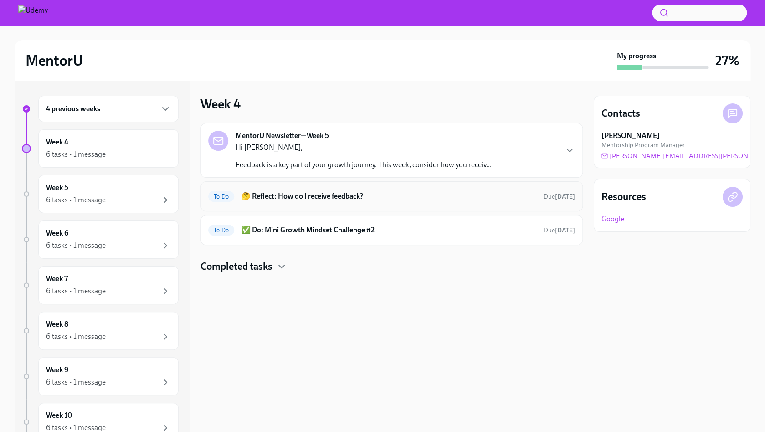
click at [323, 200] on h6 "🤔 Reflect: How do I receive feedback?" at bounding box center [388, 196] width 295 height 10
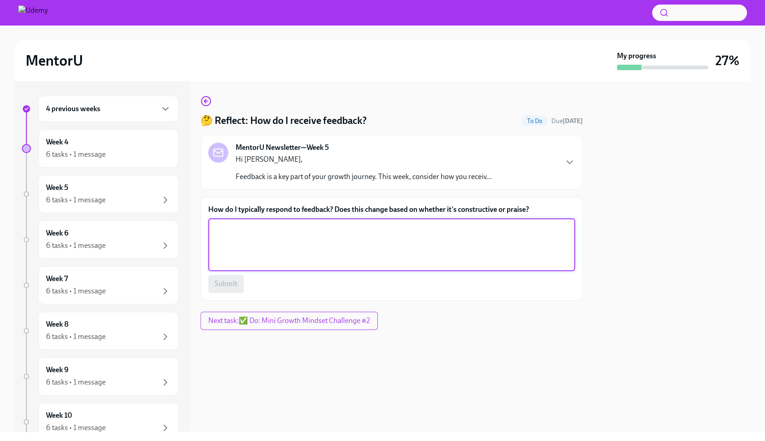
click at [307, 240] on textarea "How do I typically respond to feedback? Does this change based on whether it's …" at bounding box center [392, 245] width 356 height 44
click at [517, 208] on label "How do I typically respond to feedback? Does this change based on whether it's …" at bounding box center [391, 210] width 367 height 10
click at [517, 223] on textarea "I try my best to digest what's being said and take action." at bounding box center [392, 245] width 356 height 44
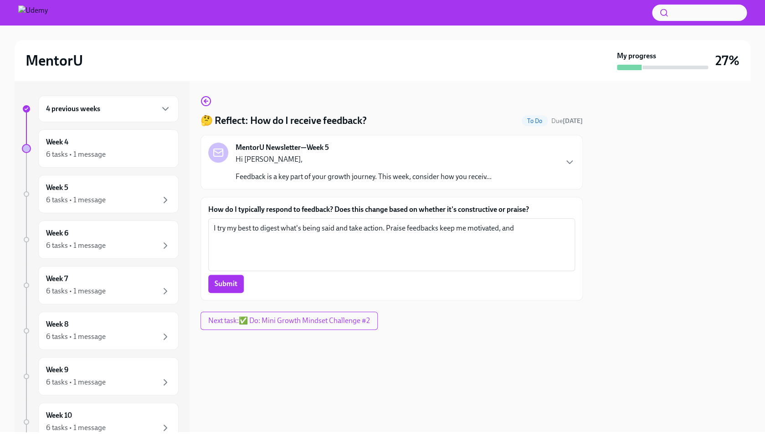
click at [476, 211] on label "How do I typically respond to feedback? Does this change based on whether it's …" at bounding box center [391, 210] width 367 height 10
click at [476, 223] on textarea "I try my best to digest what's being said and take action. Praise feedbacks kee…" at bounding box center [392, 245] width 356 height 44
click at [476, 211] on label "How do I typically respond to feedback? Does this change based on whether it's …" at bounding box center [391, 210] width 367 height 10
click at [476, 223] on textarea "I try my best to digest what's being said and take action. Praise feedbacks kee…" at bounding box center [392, 245] width 356 height 44
copy label "constructive"
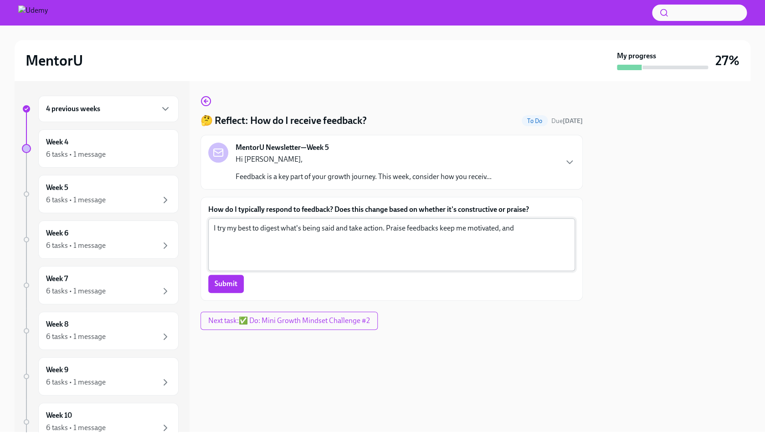
click at [526, 230] on textarea "I try my best to digest what's being said and take action. Praise feedbacks kee…" at bounding box center [392, 245] width 356 height 44
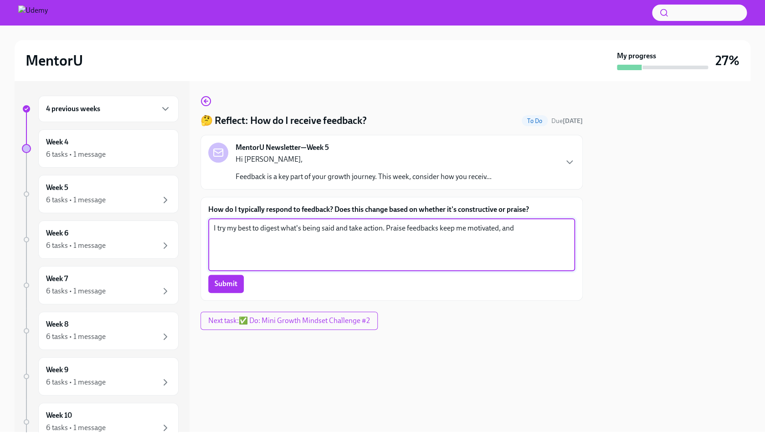
paste textarea "constructive"
click at [385, 230] on textarea "I try my best to digest what's being said and take action. Praise feedbacks kee…" at bounding box center [392, 245] width 356 height 44
click at [382, 230] on textarea "I try my best to digest what's being said and take action. Praise feedbacks kee…" at bounding box center [392, 245] width 356 height 44
click at [389, 241] on textarea "I try my best to digest what's being said and take action accordingly. Praise f…" at bounding box center [392, 245] width 356 height 44
drag, startPoint x: 420, startPoint y: 240, endPoint x: 213, endPoint y: 228, distance: 207.6
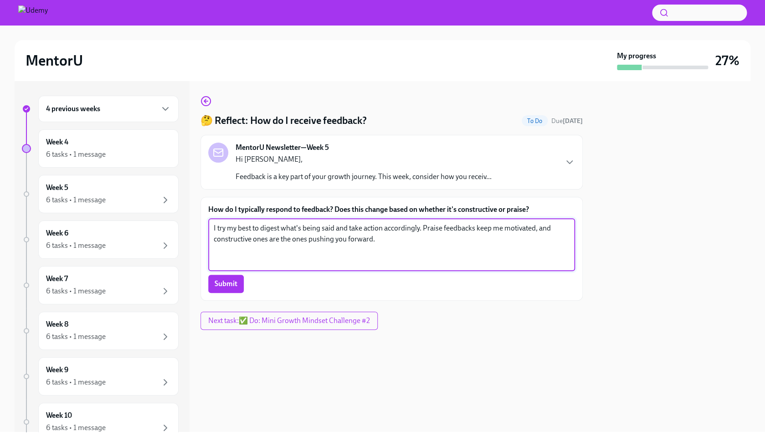
click at [214, 228] on textarea "I try my best to digest what's being said and take action accordingly. Praise f…" at bounding box center [392, 245] width 356 height 44
click at [394, 241] on textarea "I try my best to digest what's being said and take action accordingly. Praise f…" at bounding box center [392, 245] width 356 height 44
click at [423, 230] on textarea "I try my best to digest what's being said and take action accordingly. Praise f…" at bounding box center [392, 245] width 356 height 44
click at [441, 249] on textarea "I try my best to digest what's being said and take action accordingly. Don't ta…" at bounding box center [392, 245] width 356 height 44
type textarea "I try my best to digest what's being said and take action accordingly. Don't ta…"
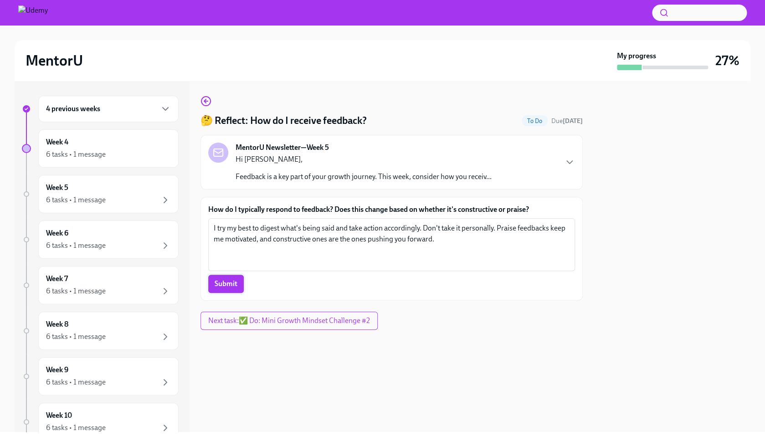
click at [226, 282] on span "Submit" at bounding box center [226, 283] width 23 height 9
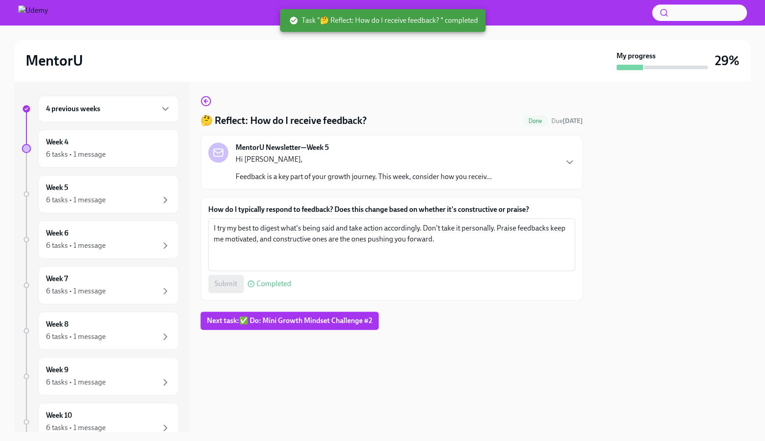
click at [137, 112] on div "4 previous weeks" at bounding box center [108, 108] width 125 height 11
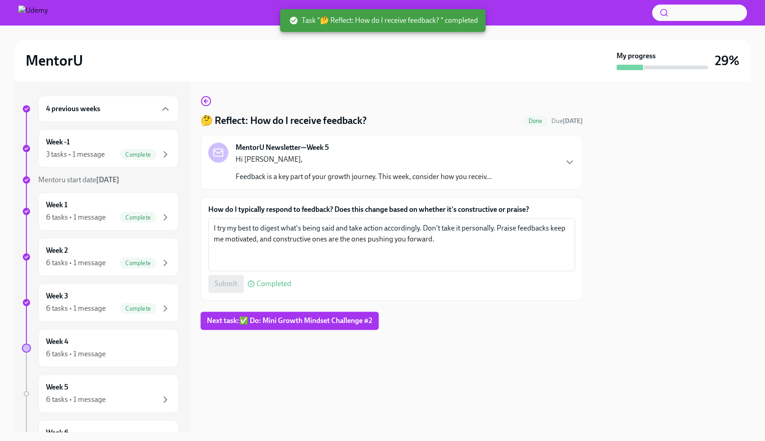
click at [141, 107] on div "4 previous weeks" at bounding box center [108, 108] width 125 height 11
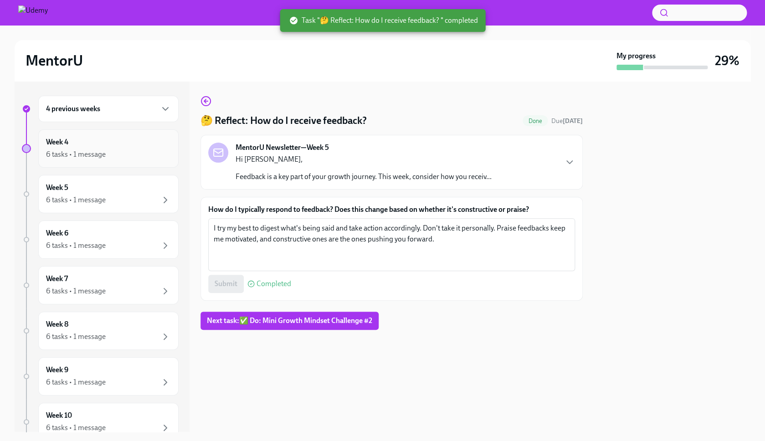
click at [125, 148] on div "Week 4 6 tasks • 1 message" at bounding box center [108, 148] width 125 height 23
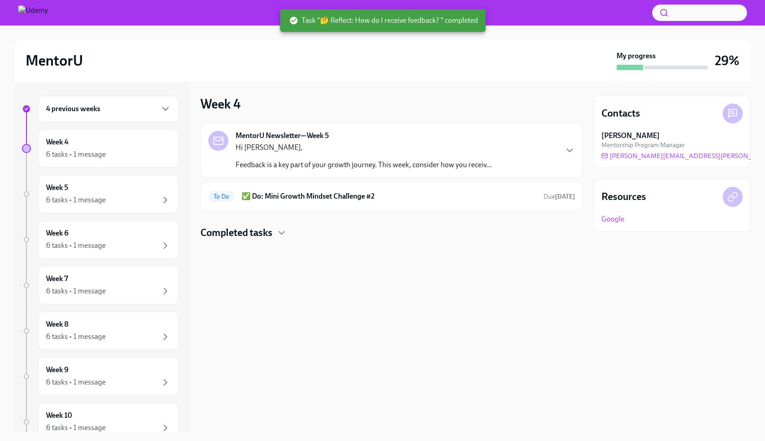
click at [311, 149] on p "Hi [PERSON_NAME]," at bounding box center [364, 148] width 256 height 10
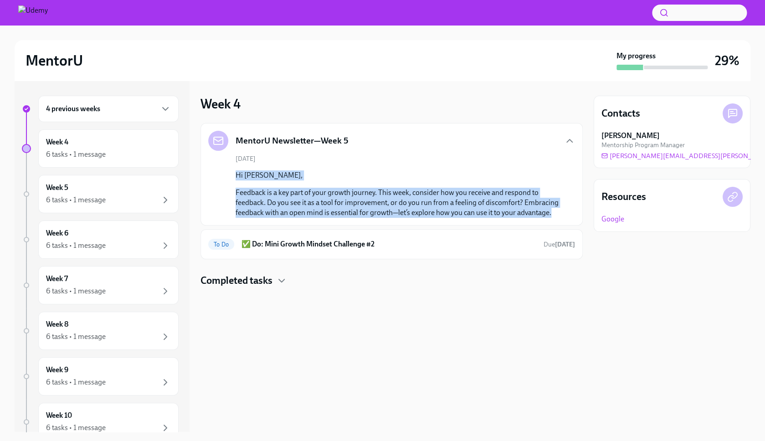
drag, startPoint x: 236, startPoint y: 174, endPoint x: 551, endPoint y: 217, distance: 317.7
click at [551, 217] on div "Hi [PERSON_NAME], Feedback is a key part of your growth journey. This week, con…" at bounding box center [398, 193] width 325 height 47
click at [312, 245] on h6 "✅ Do: Mini Growth Mindset Challenge #2" at bounding box center [388, 244] width 295 height 10
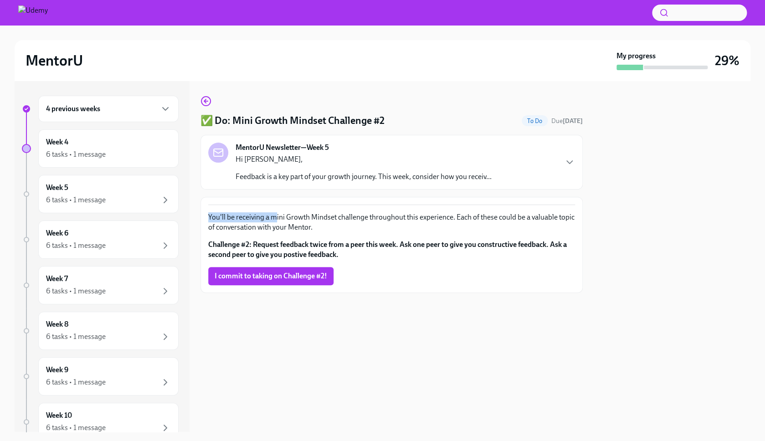
drag, startPoint x: 205, startPoint y: 218, endPoint x: 274, endPoint y: 216, distance: 68.3
click at [274, 216] on div "You'll be receiving a mini Growth Mindset challenge throughout this experience.…" at bounding box center [391, 245] width 382 height 96
click at [274, 216] on p "You'll be receiving a mini Growth Mindset challenge throughout this experience.…" at bounding box center [391, 222] width 367 height 20
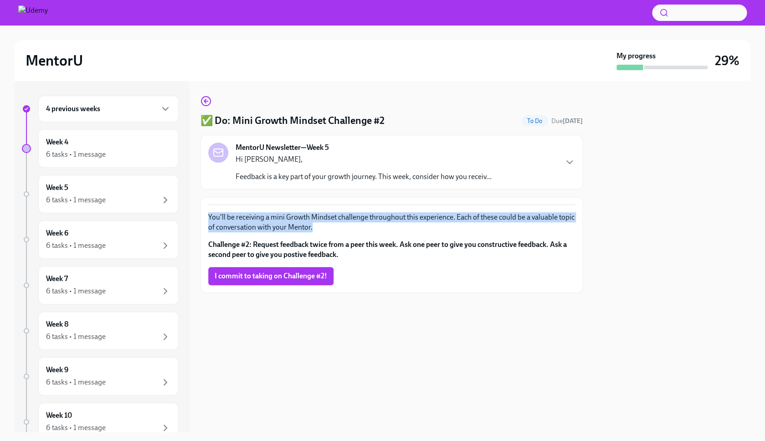
drag, startPoint x: 201, startPoint y: 215, endPoint x: 334, endPoint y: 228, distance: 133.7
click at [333, 228] on div "You'll be receiving a mini Growth Mindset challenge throughout this experience.…" at bounding box center [391, 245] width 382 height 96
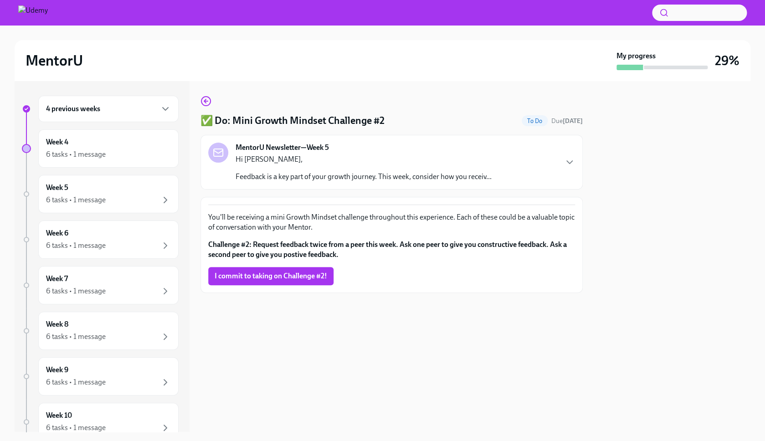
click at [333, 229] on p "You'll be receiving a mini Growth Mindset challenge throughout this experience.…" at bounding box center [391, 222] width 367 height 20
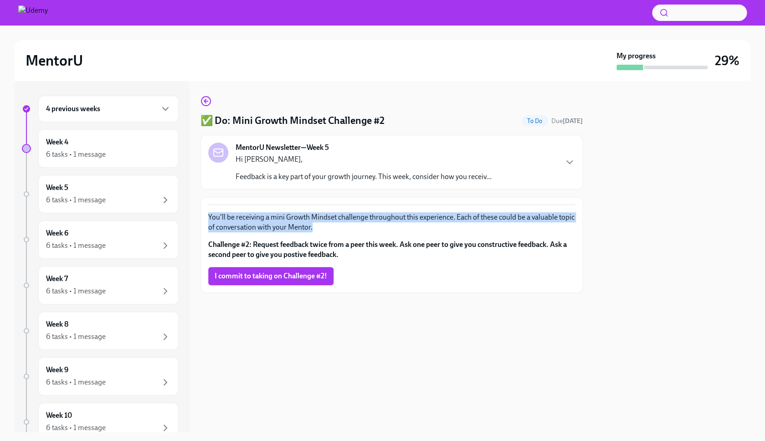
drag, startPoint x: 345, startPoint y: 231, endPoint x: 198, endPoint y: 216, distance: 147.9
click at [200, 216] on div "✅ Do: Mini Growth Mindset Challenge #2 To Do Due [DATE] MentorU Newsletter—Week…" at bounding box center [391, 256] width 382 height 351
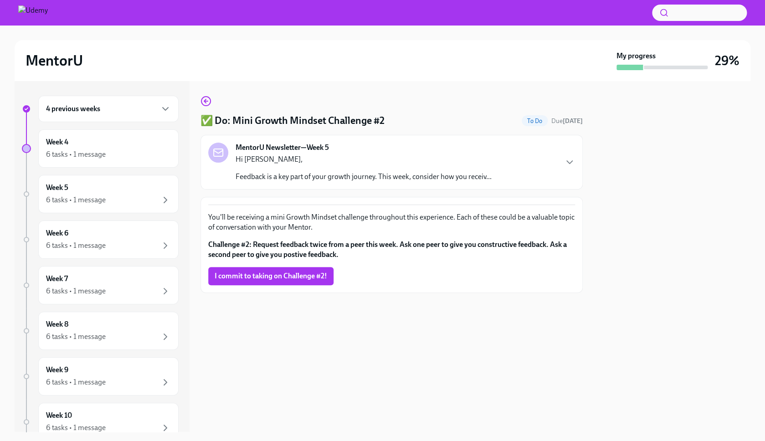
click at [206, 242] on div "You'll be receiving a mini Growth Mindset challenge throughout this experience.…" at bounding box center [391, 245] width 382 height 96
click at [271, 280] on span "I commit to taking on Challenge #2!" at bounding box center [271, 275] width 113 height 9
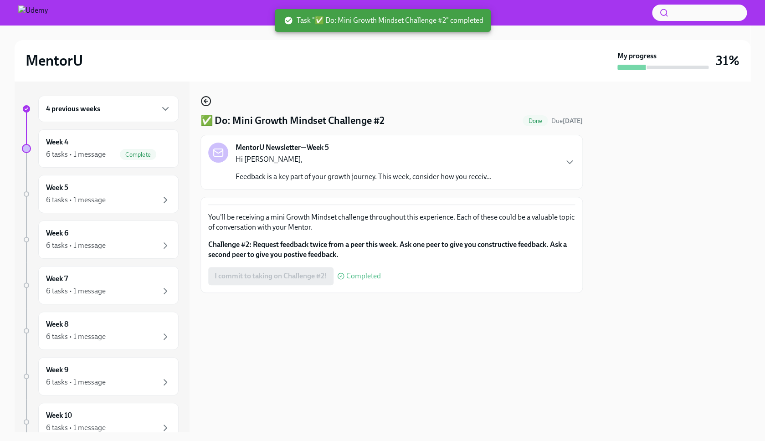
click at [208, 101] on icon "button" at bounding box center [206, 101] width 4 height 0
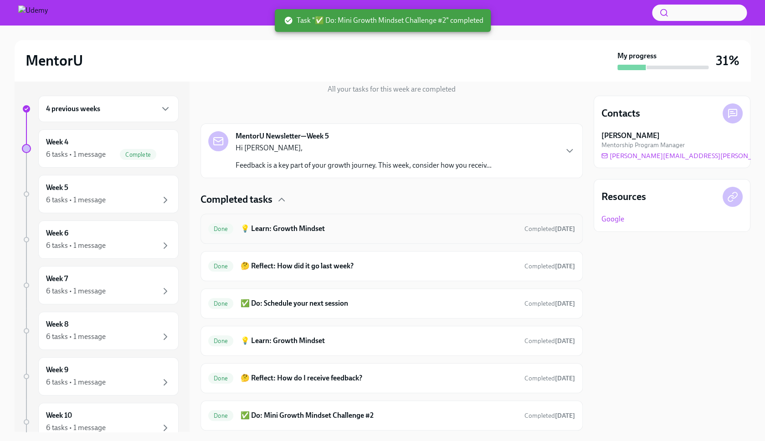
scroll to position [136, 0]
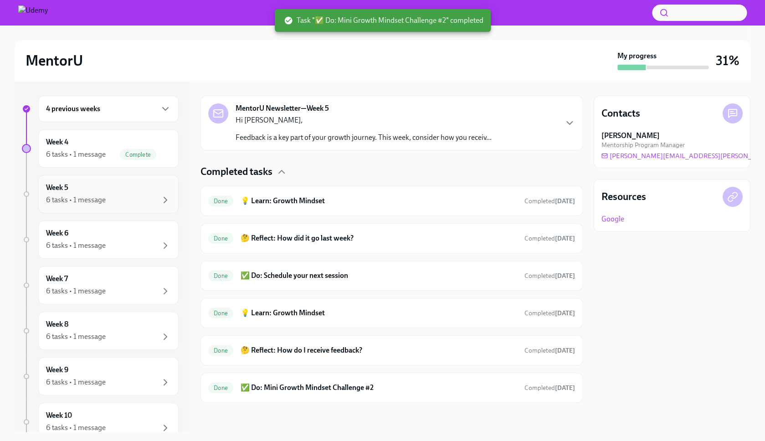
click at [101, 185] on div "Week 5 6 tasks • 1 message" at bounding box center [108, 194] width 125 height 23
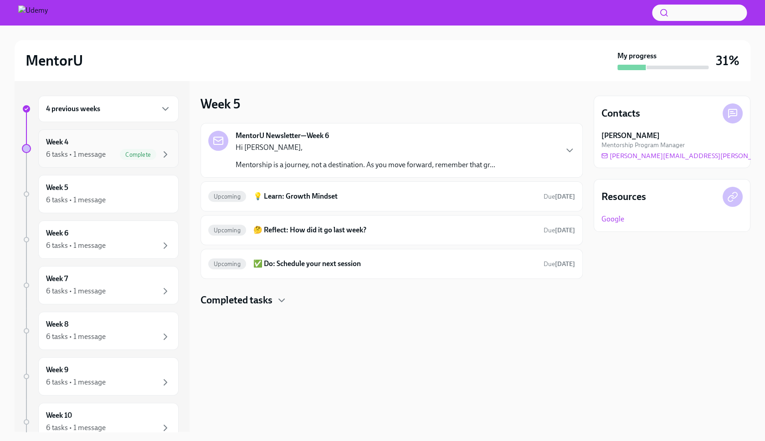
click at [72, 137] on div "Week 4 6 tasks • 1 message Complete" at bounding box center [108, 148] width 125 height 23
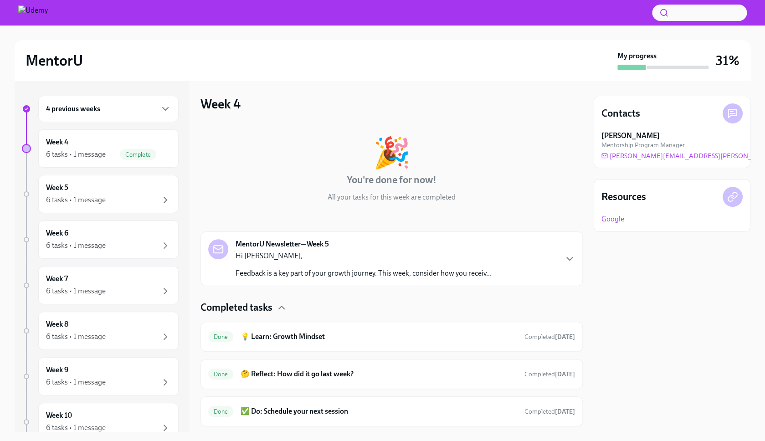
click at [610, 224] on div "Resources Google" at bounding box center [672, 205] width 157 height 53
click at [611, 218] on link "Google" at bounding box center [612, 219] width 23 height 10
